Goal: Task Accomplishment & Management: Manage account settings

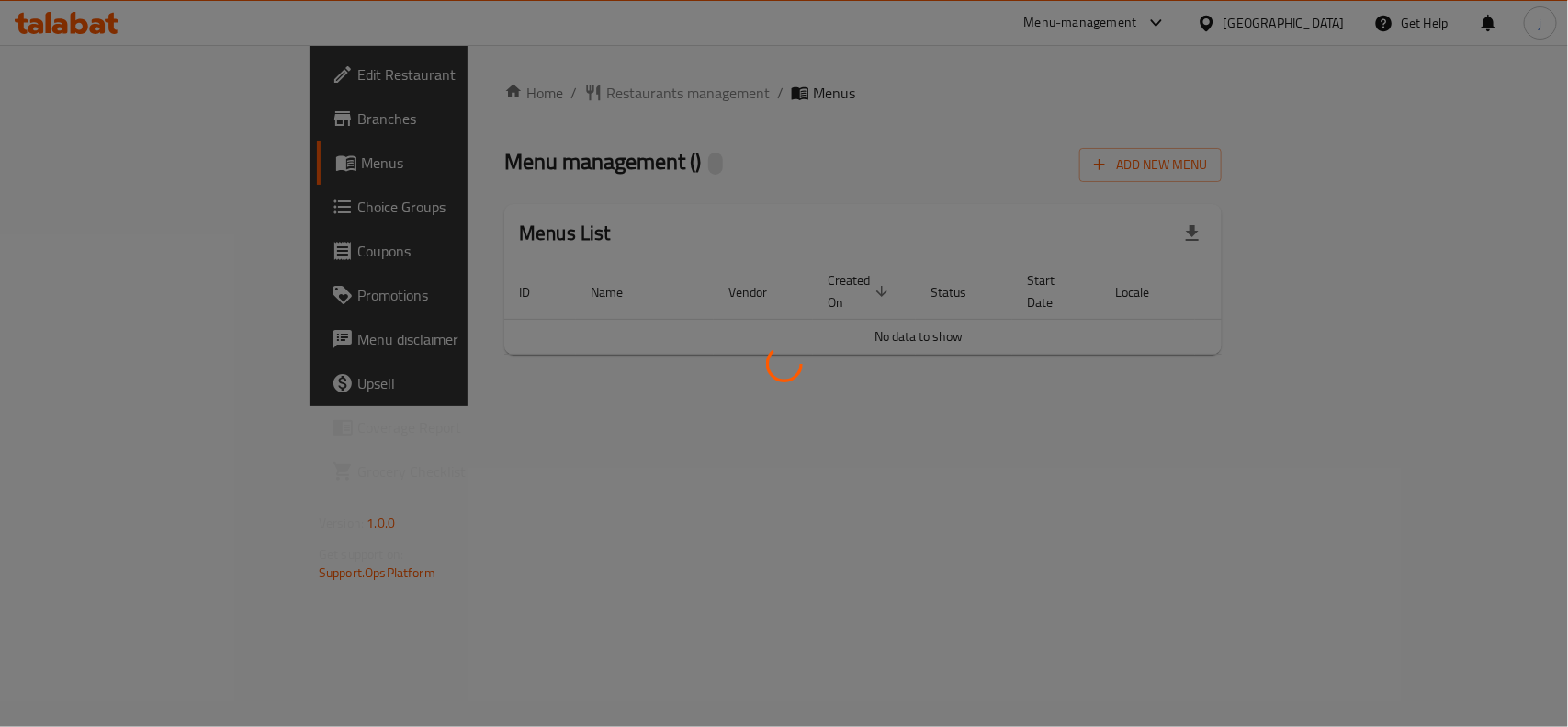
click at [80, 204] on div at bounding box center [784, 364] width 1568 height 727
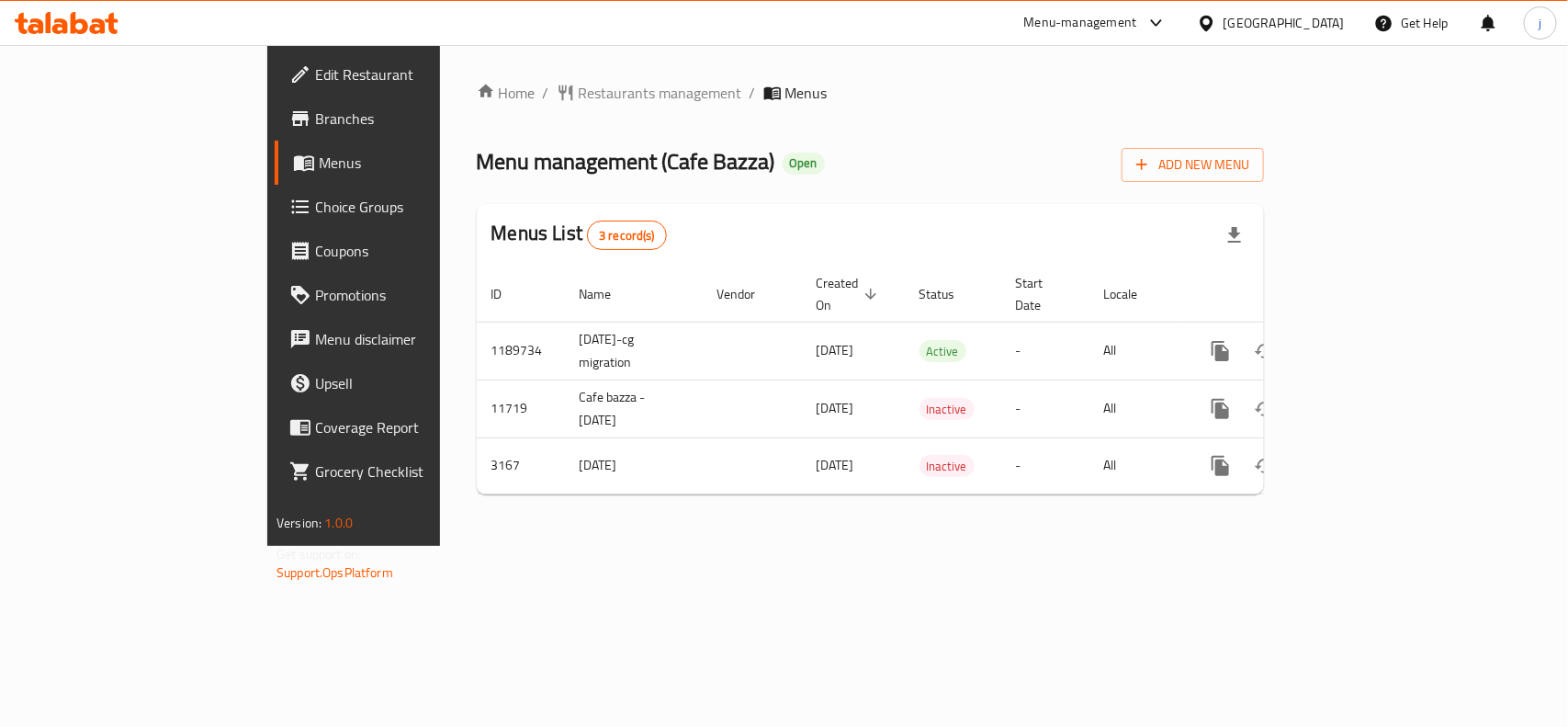
click at [267, 204] on div "Edit Restaurant Branches Menus Choice Groups Coupons Promotions Menu disclaimer…" at bounding box center [784, 296] width 1033 height 500
drag, startPoint x: 0, startPoint y: 0, endPoint x: 80, endPoint y: 204, distance: 219.1
click at [315, 204] on span "Choice Groups" at bounding box center [414, 206] width 199 height 22
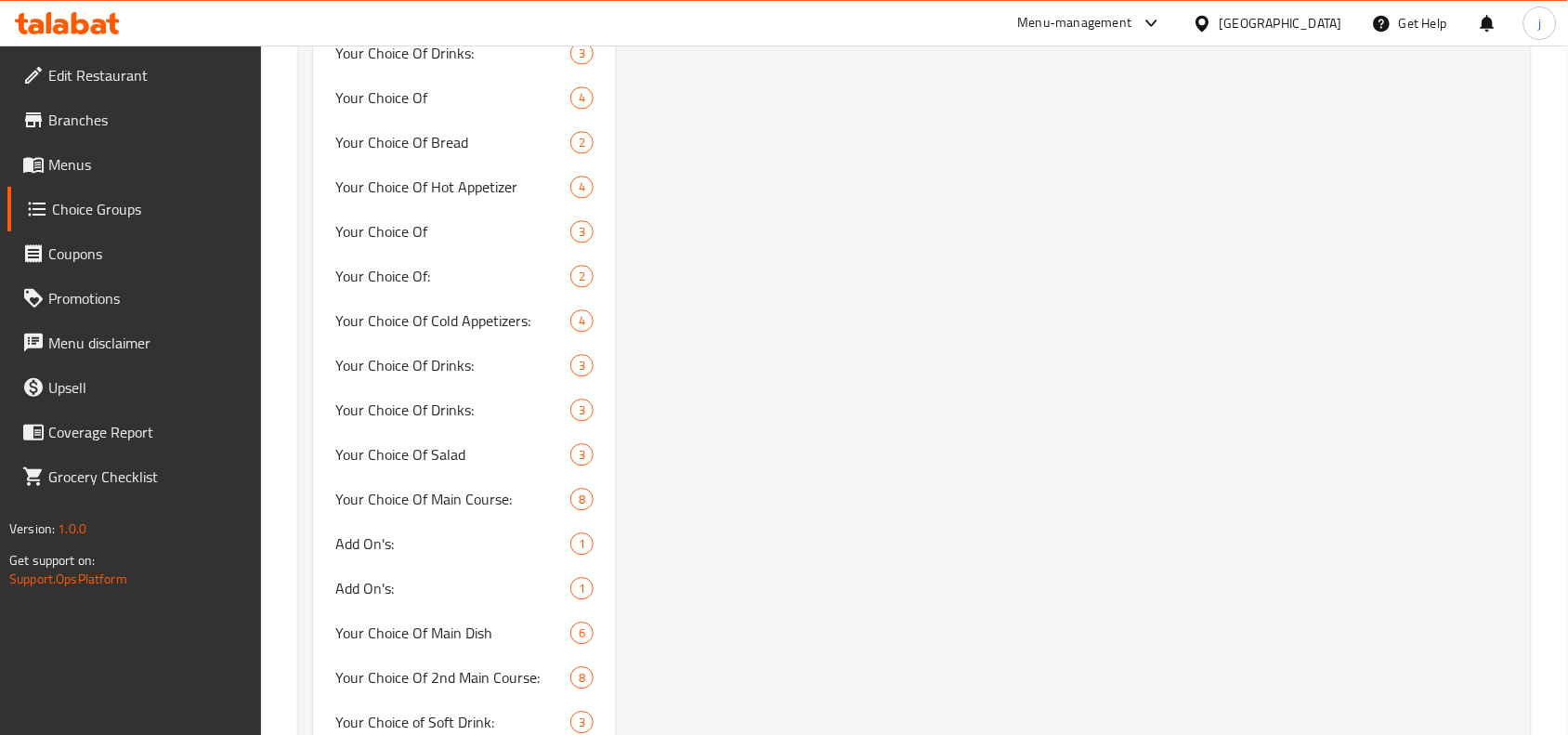
scroll to position [2969, 0]
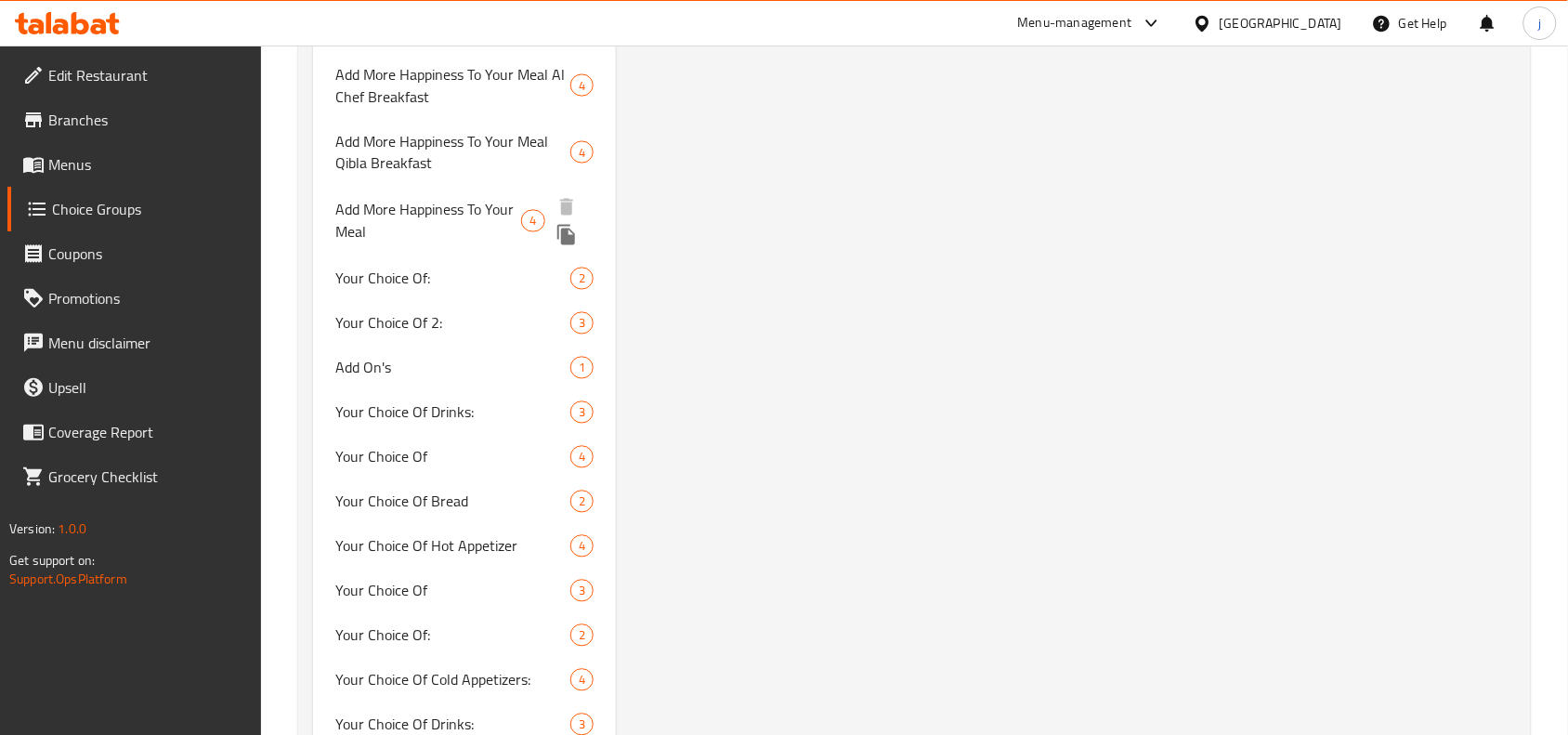
drag, startPoint x: 478, startPoint y: 191, endPoint x: 647, endPoint y: 324, distance: 215.1
click at [478, 199] on span "Add More Happiness To Your Meal" at bounding box center [428, 220] width 186 height 45
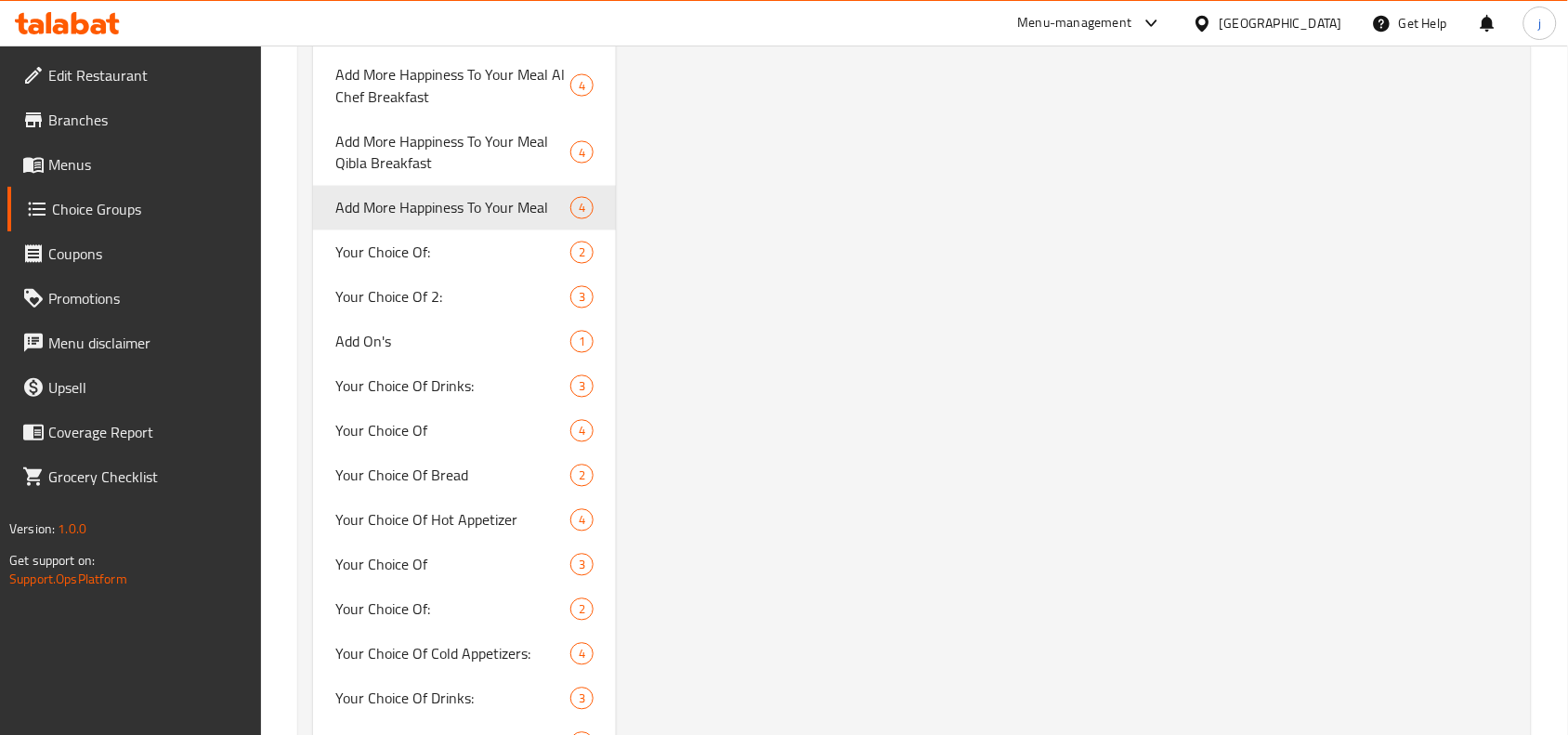
type input "Add More Happiness To Your Meal"
type input "أضف المزيد من السعادة إلى وجبتك"
type input "0"
type input "4"
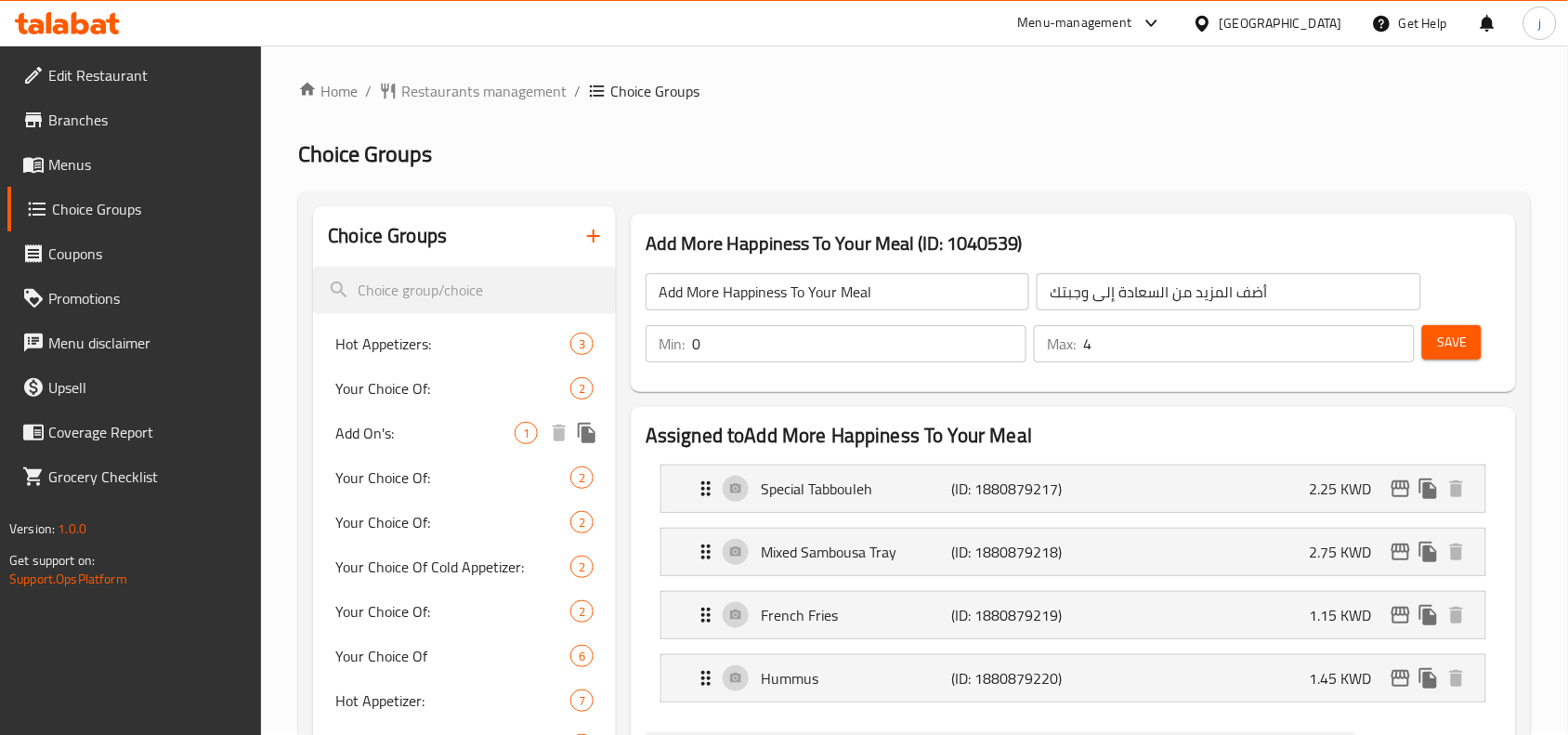
scroll to position [0, 0]
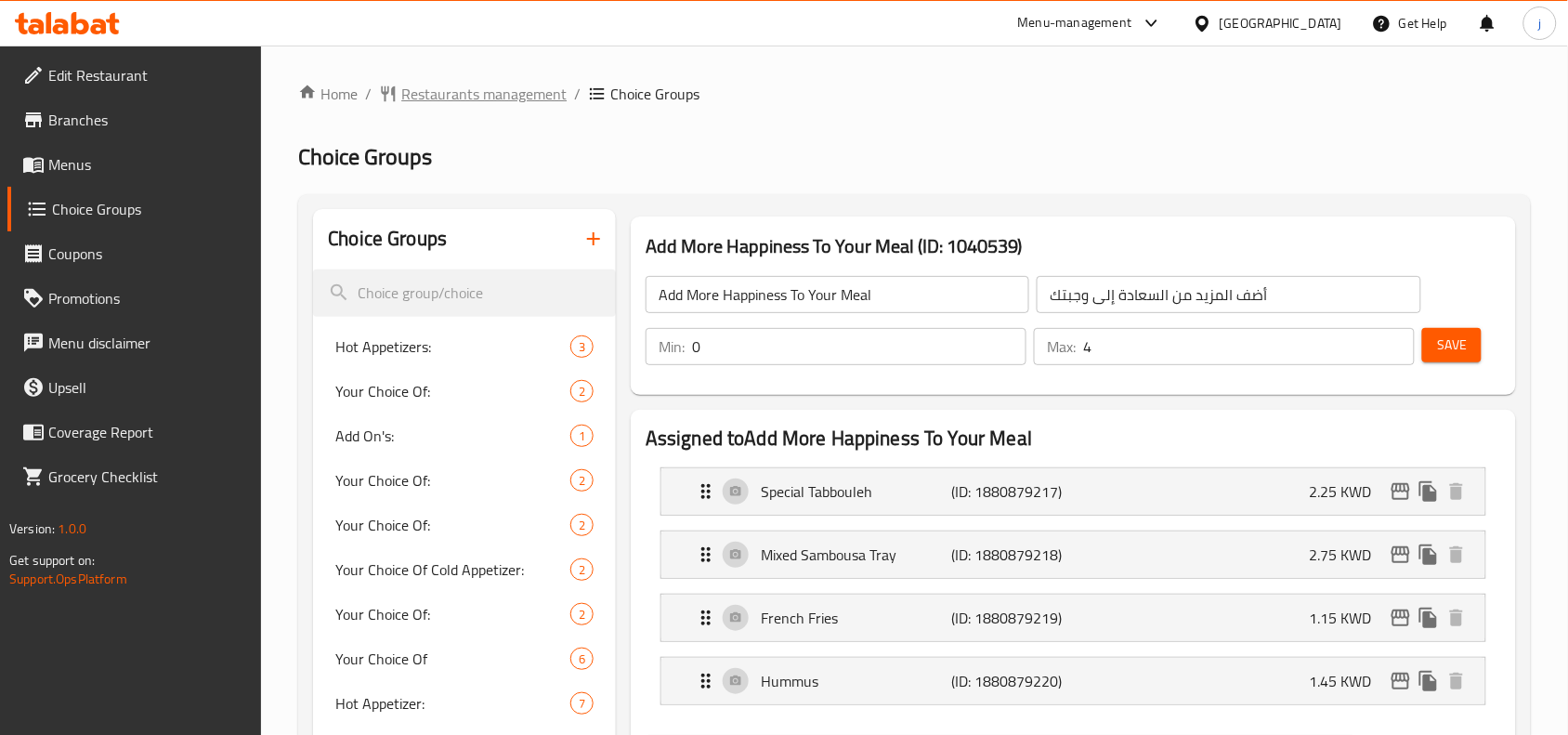
click at [481, 83] on span "Restaurants management" at bounding box center [483, 94] width 165 height 22
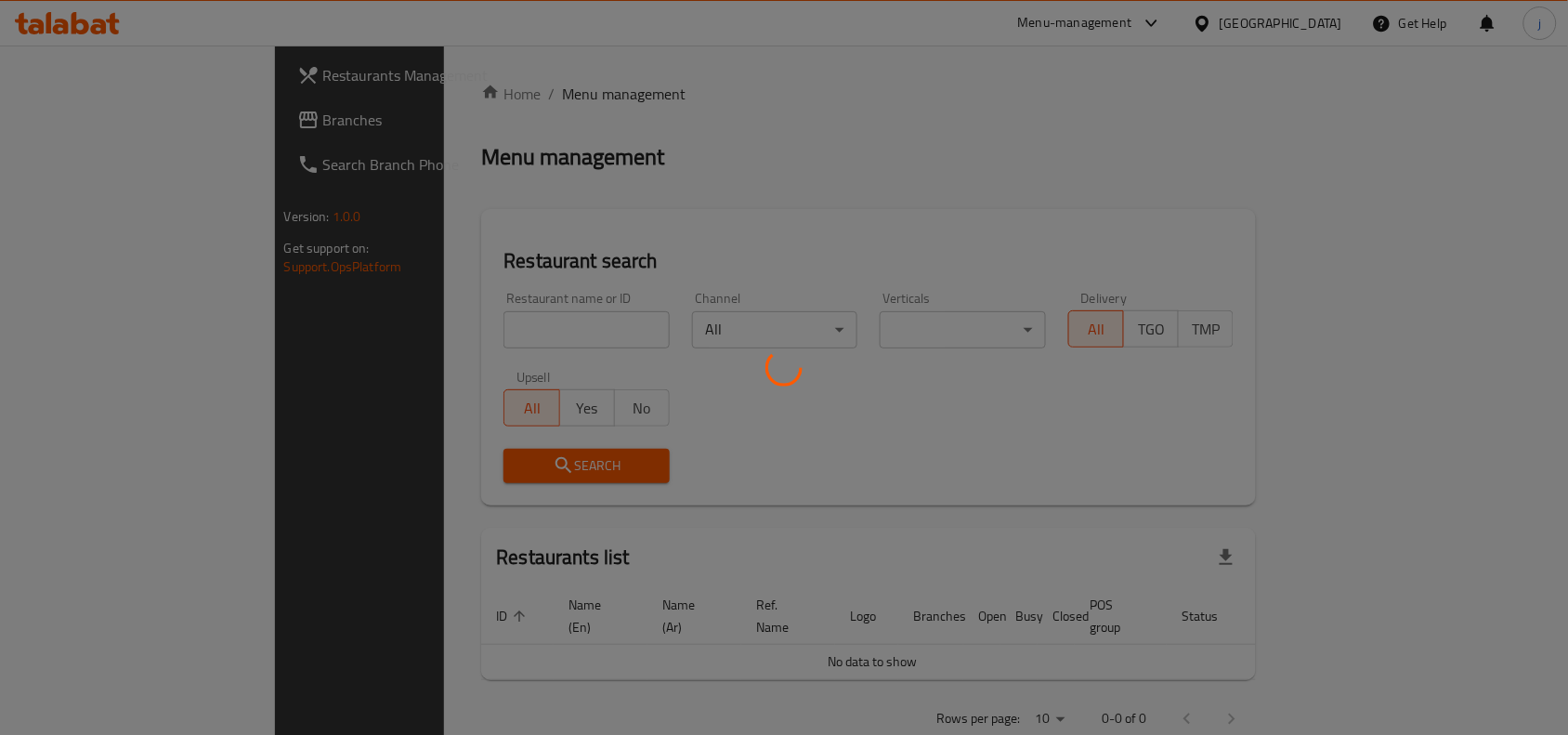
click at [457, 326] on div at bounding box center [784, 368] width 1568 height 735
click at [379, 331] on div at bounding box center [784, 368] width 1568 height 735
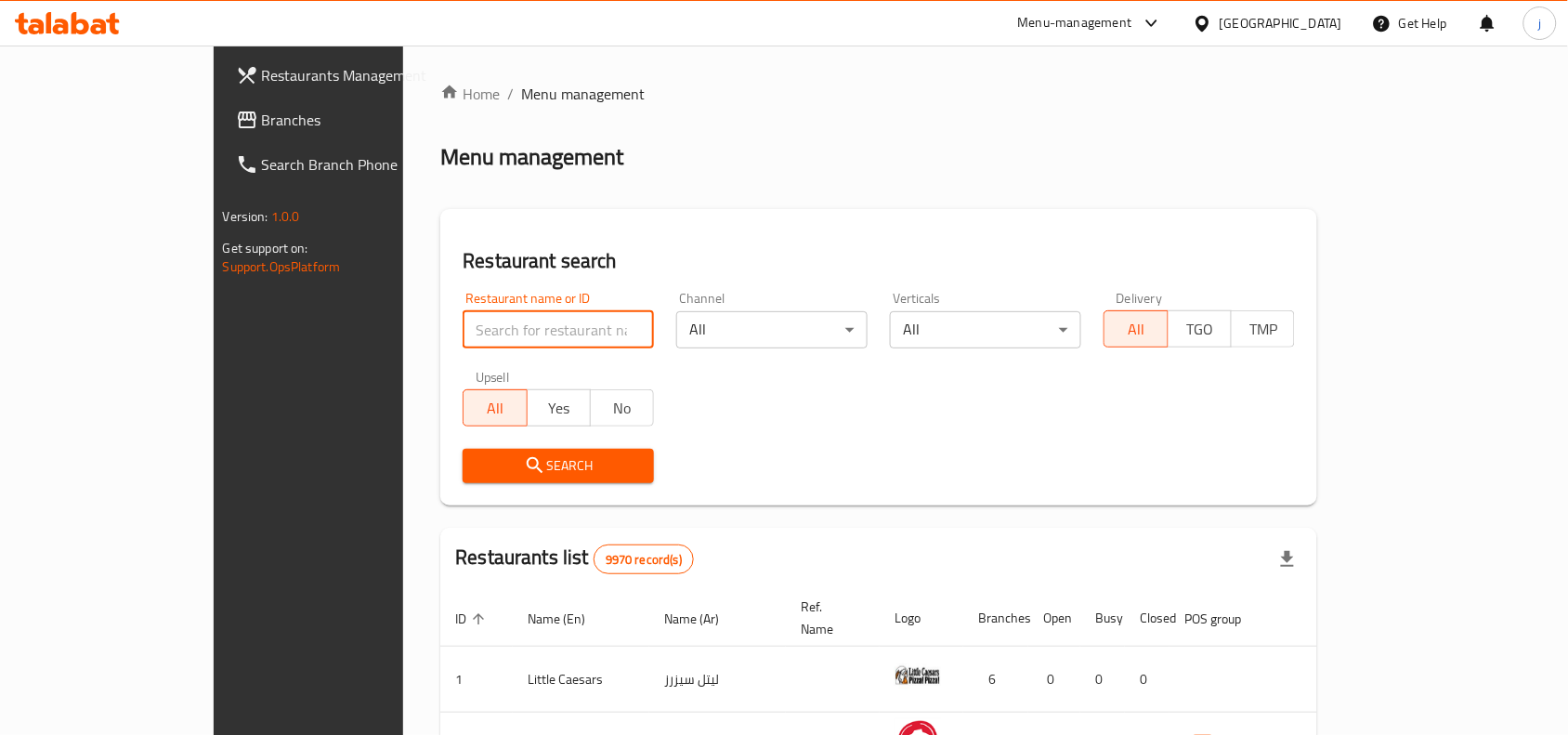
click at [462, 337] on input "search" at bounding box center [558, 329] width 191 height 37
paste input "2099"
type input "2099"
click button "Search" at bounding box center [558, 466] width 191 height 34
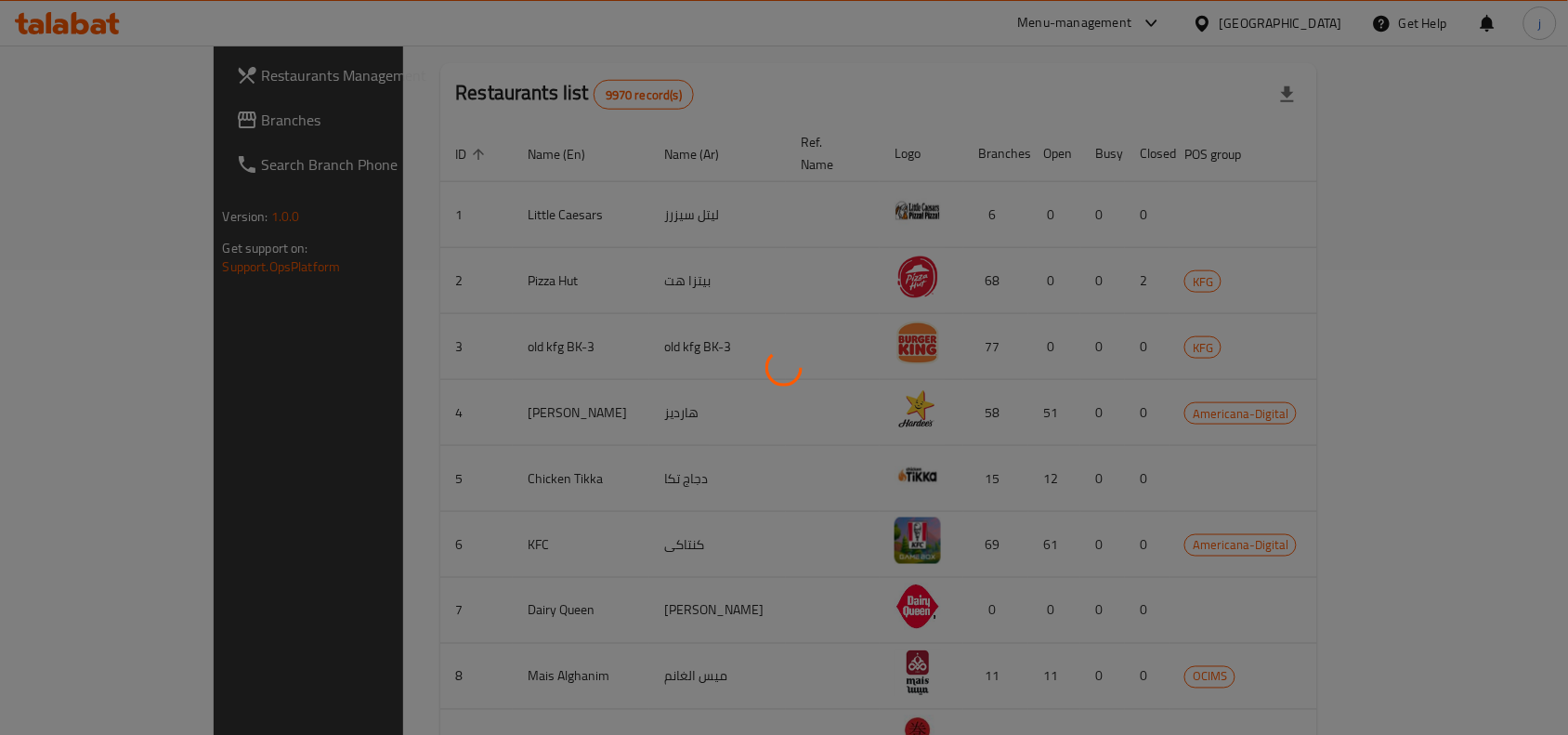
scroll to position [57, 0]
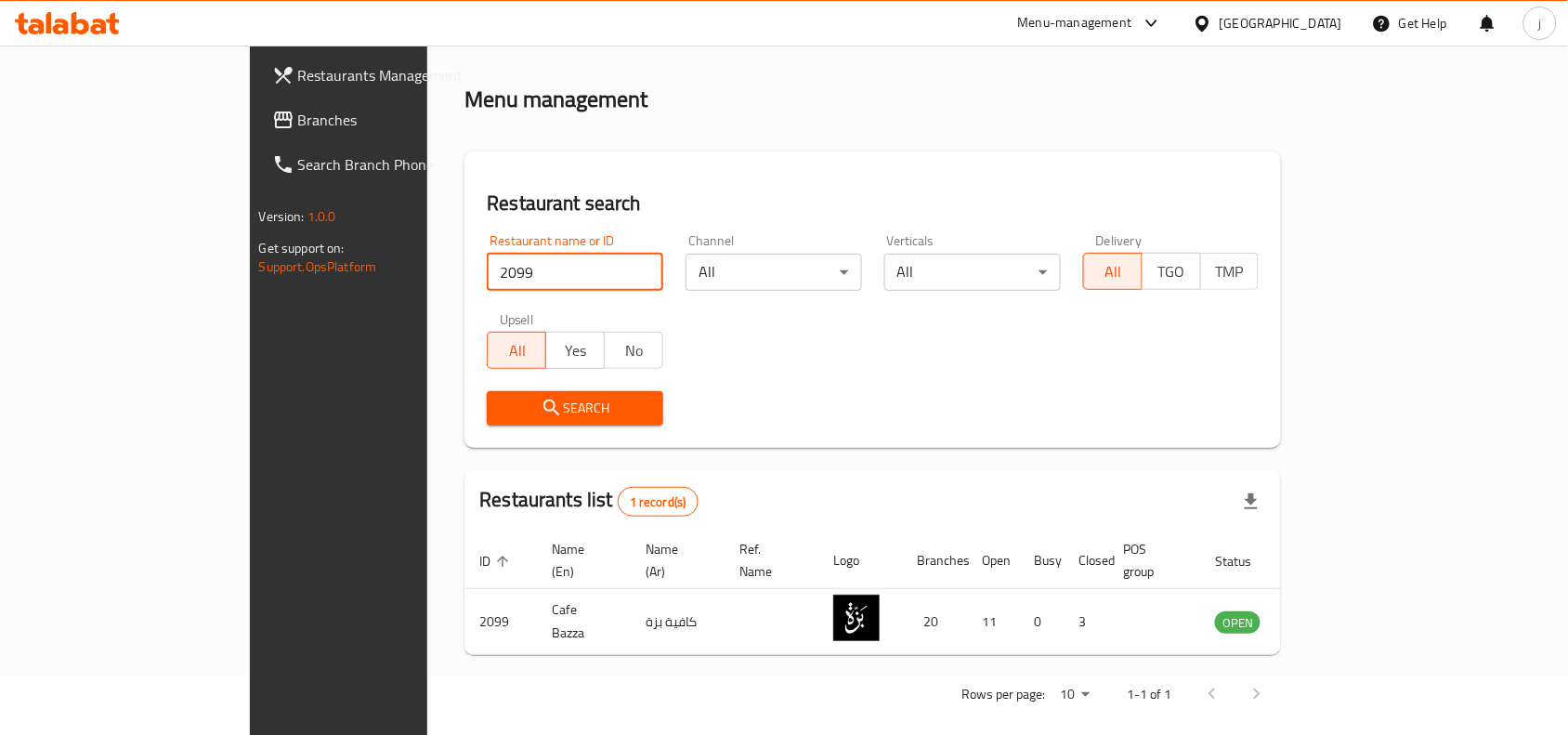
click at [298, 109] on span "Branches" at bounding box center [397, 119] width 199 height 22
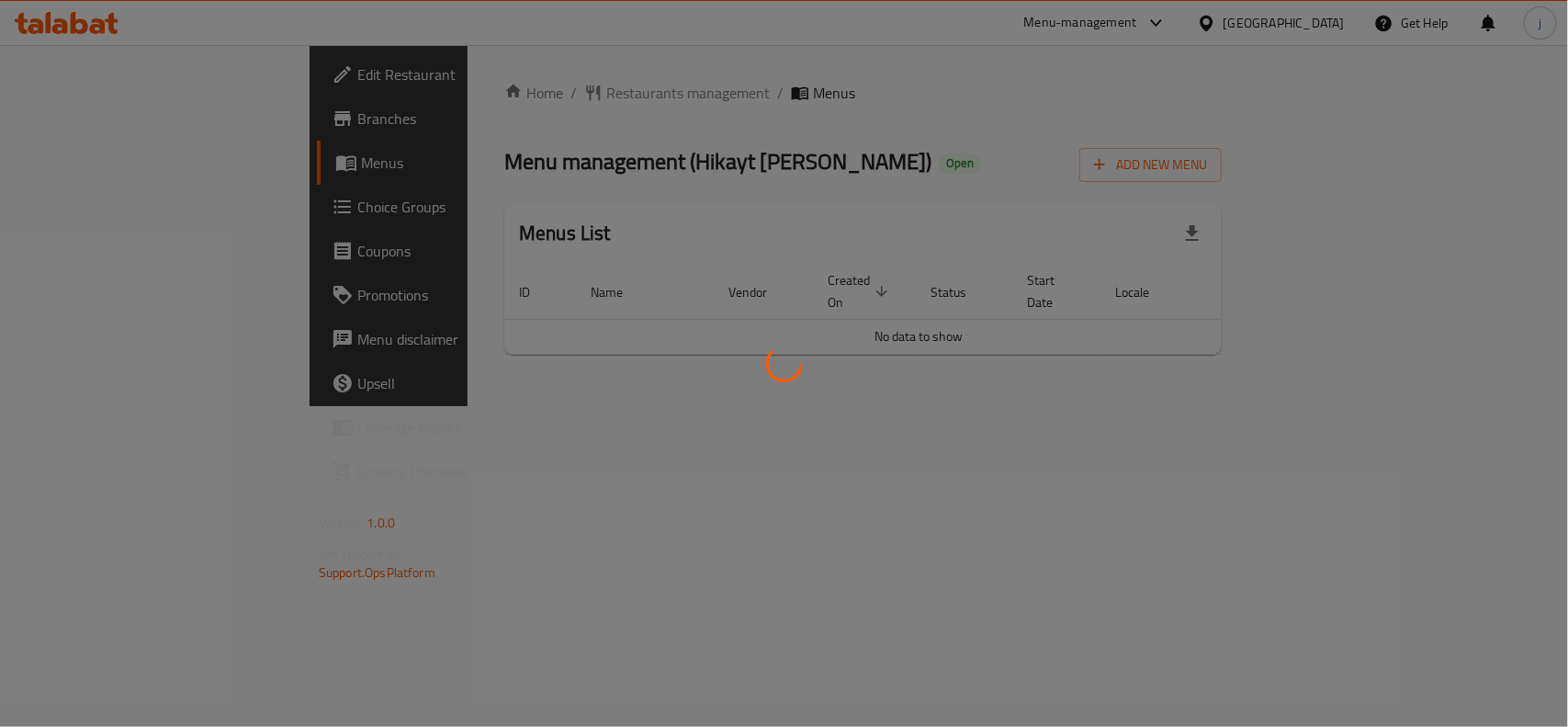
click at [101, 202] on div at bounding box center [784, 364] width 1568 height 727
click at [135, 204] on div at bounding box center [784, 364] width 1568 height 727
click at [62, 212] on div at bounding box center [784, 364] width 1568 height 727
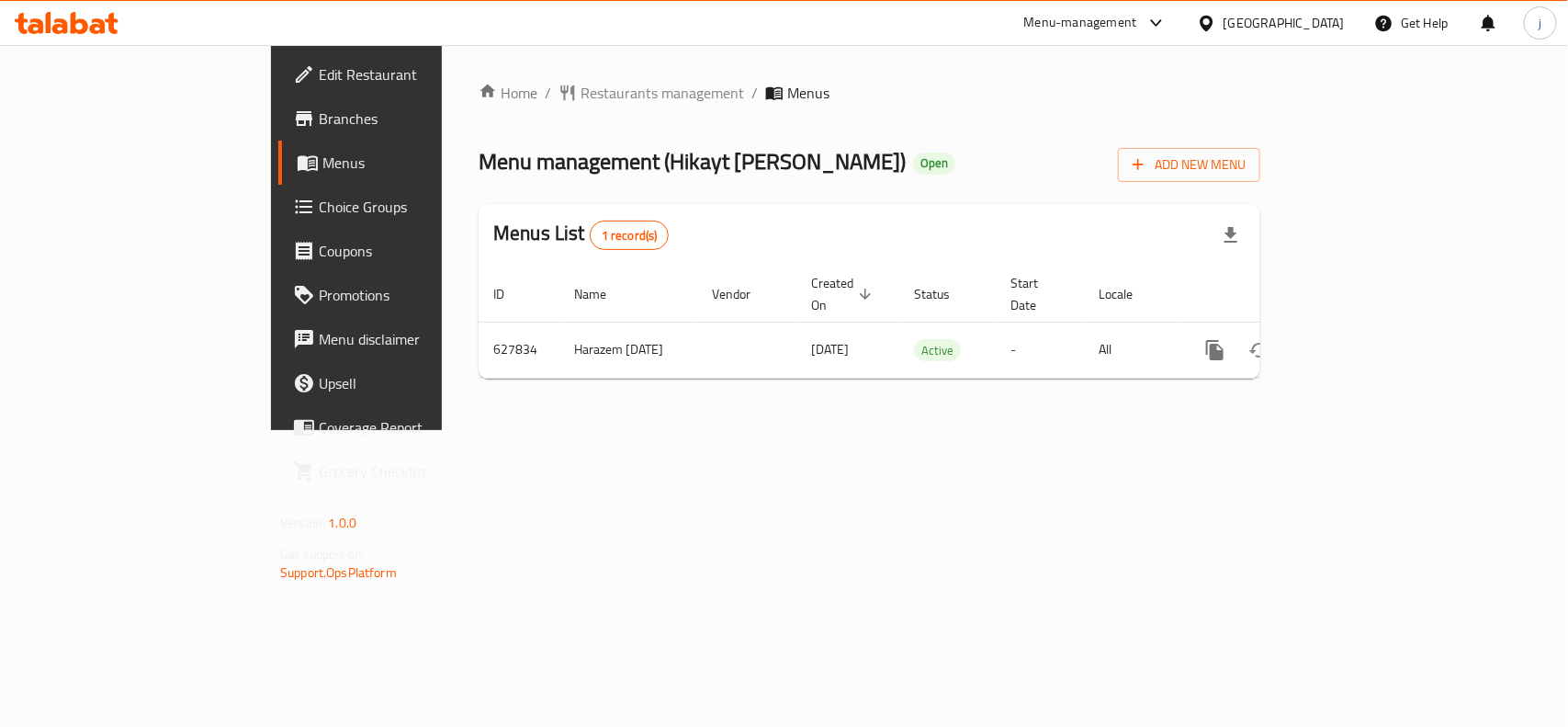
click at [319, 207] on span "Choice Groups" at bounding box center [418, 206] width 199 height 22
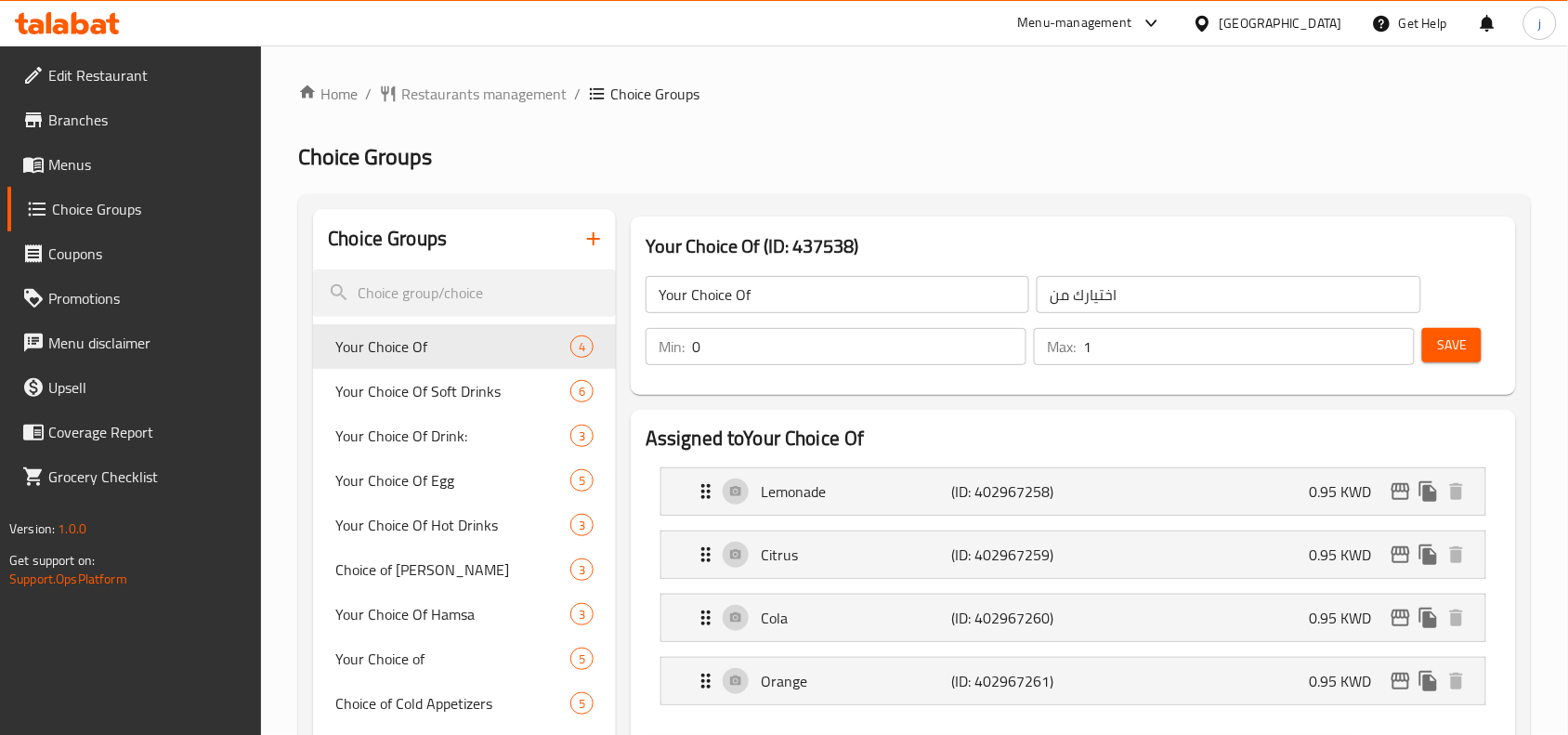
click at [442, 97] on span "Restaurants management" at bounding box center [483, 94] width 165 height 22
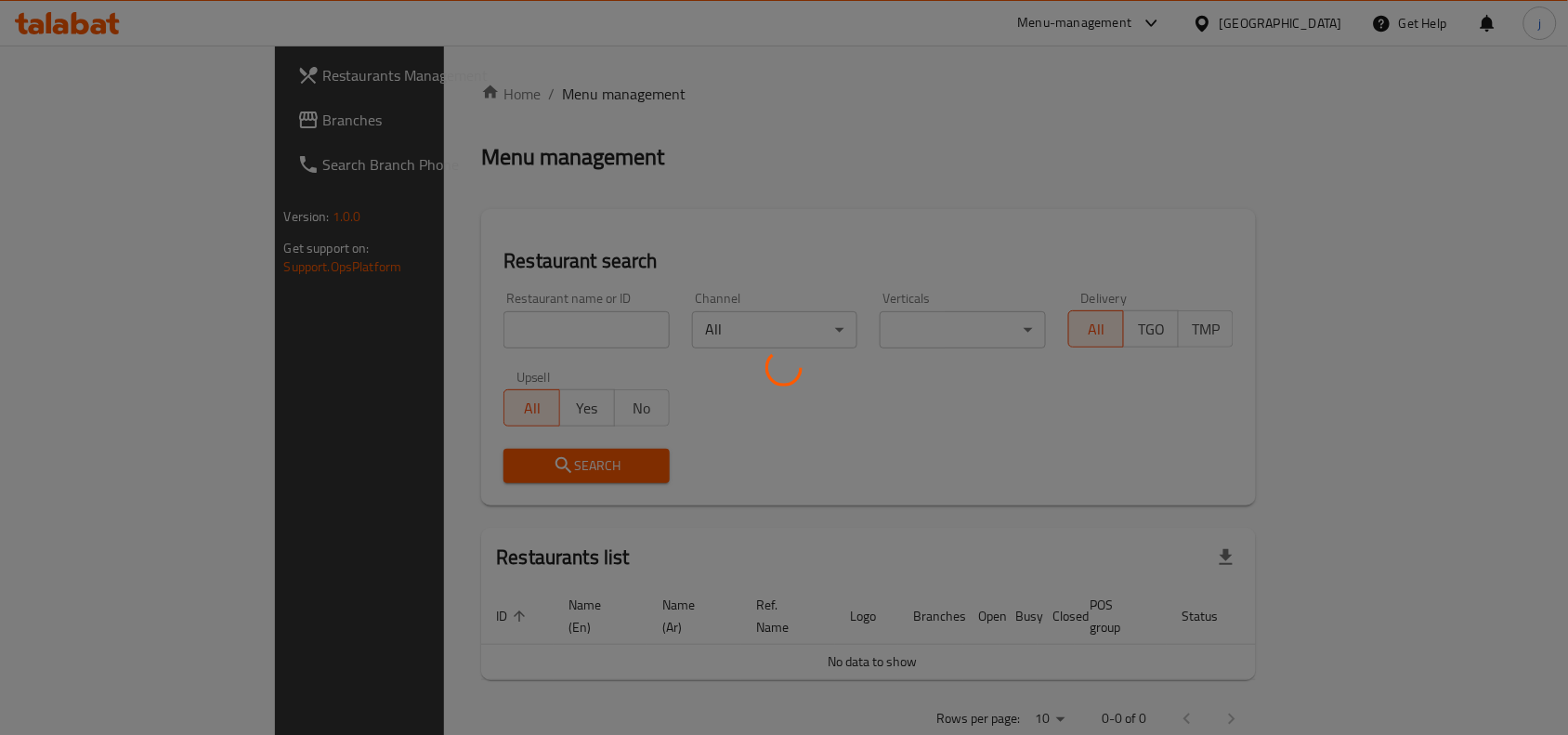
click at [108, 122] on div at bounding box center [784, 368] width 1568 height 735
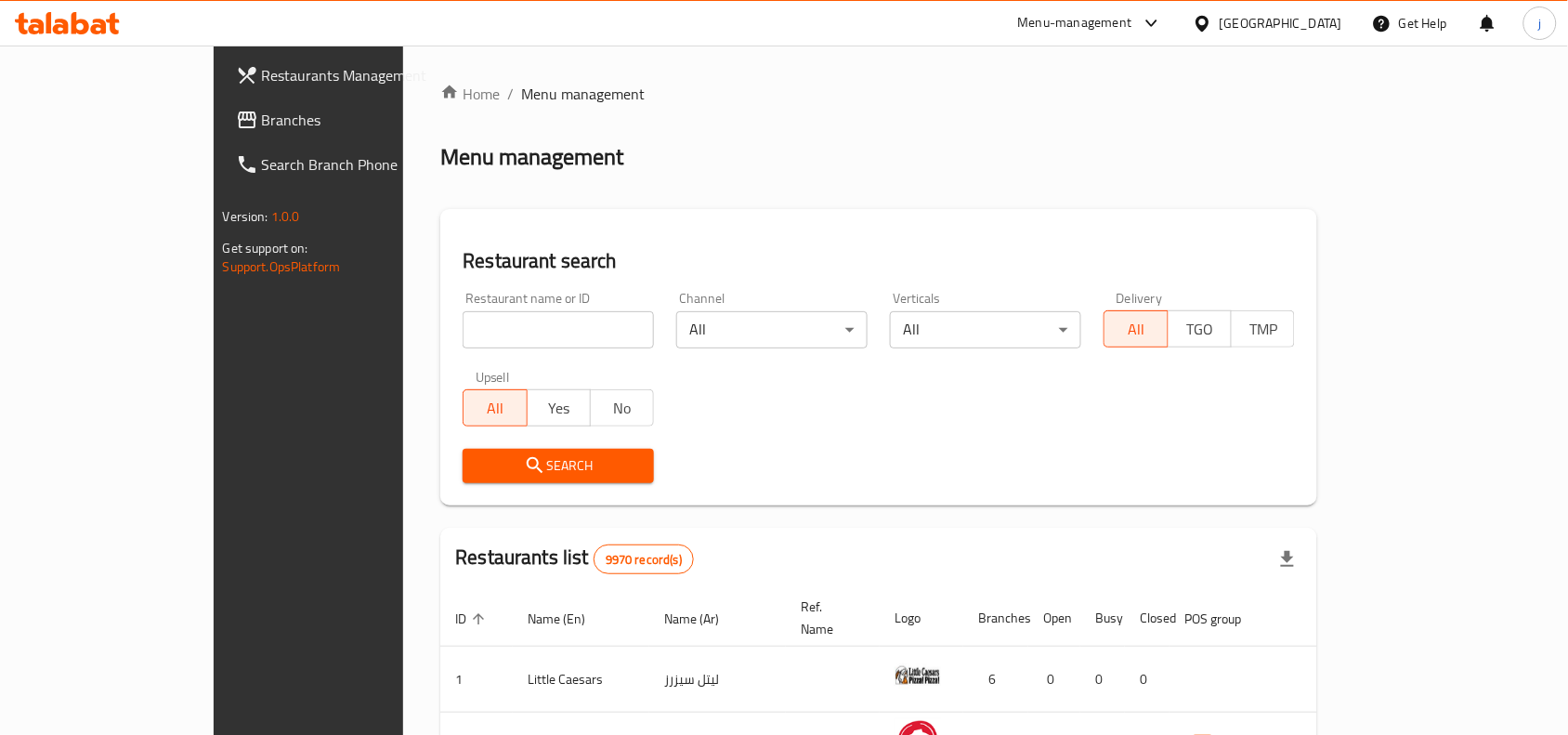
click at [262, 126] on span "Branches" at bounding box center [361, 119] width 199 height 22
